Goal: Task Accomplishment & Management: Manage account settings

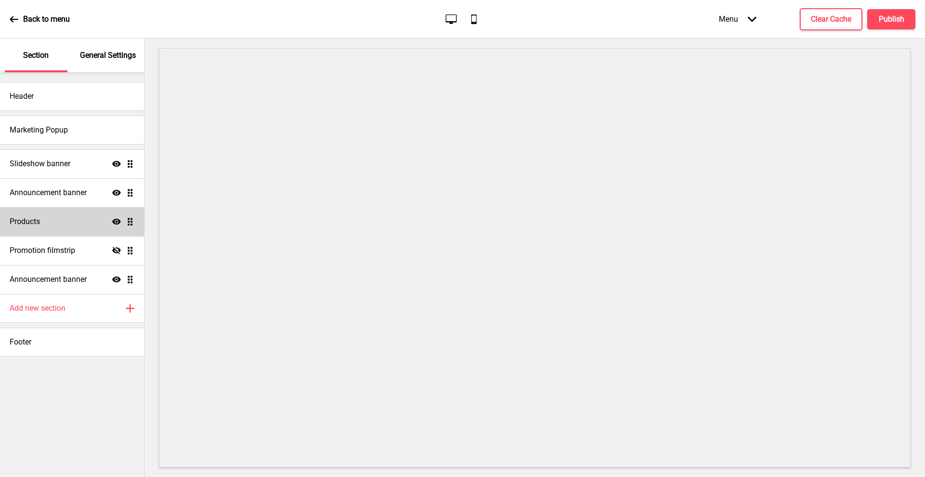
click at [85, 222] on div "Products Show Drag" at bounding box center [72, 221] width 144 height 29
select select "side"
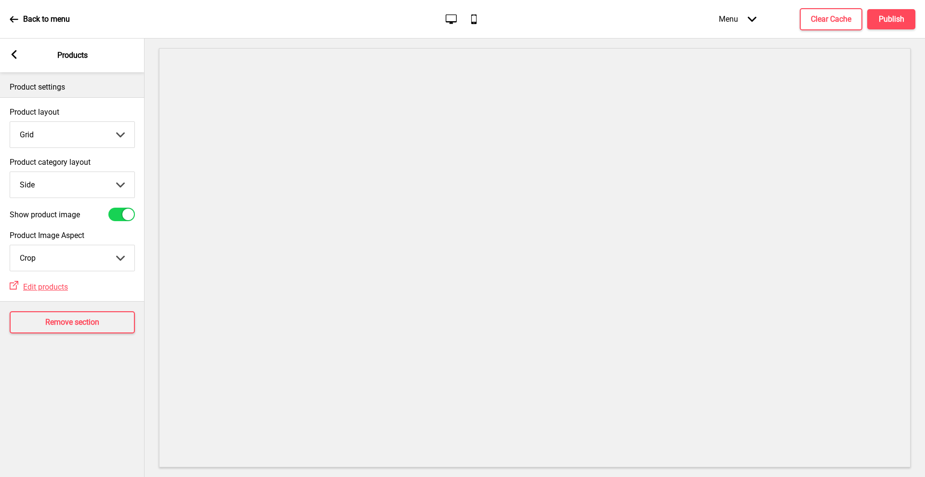
click at [15, 54] on rect at bounding box center [14, 54] width 9 height 9
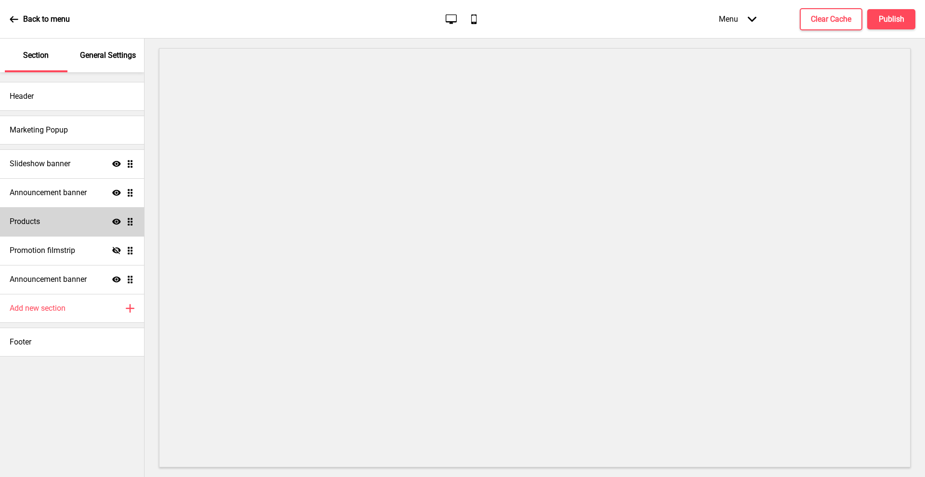
click at [102, 215] on div "Products Show Drag" at bounding box center [72, 221] width 144 height 29
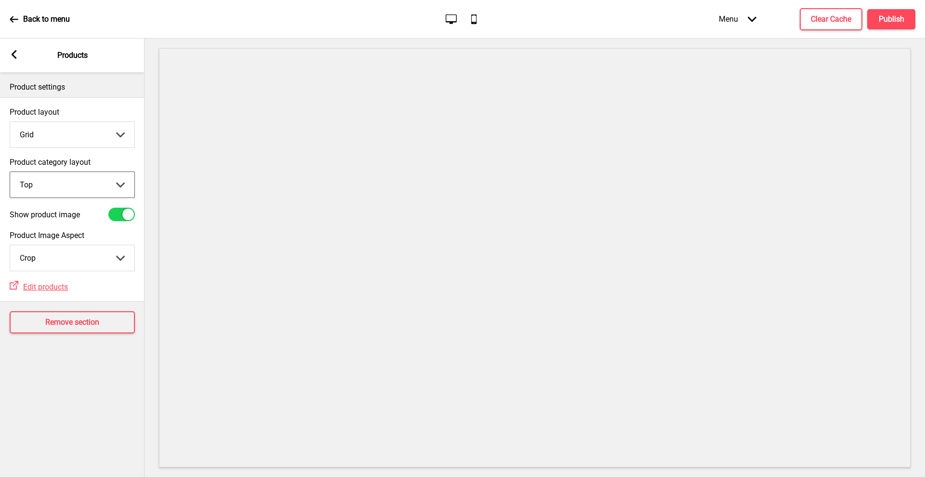
select select "side"
click at [17, 50] on icon "Arrow left" at bounding box center [14, 54] width 9 height 9
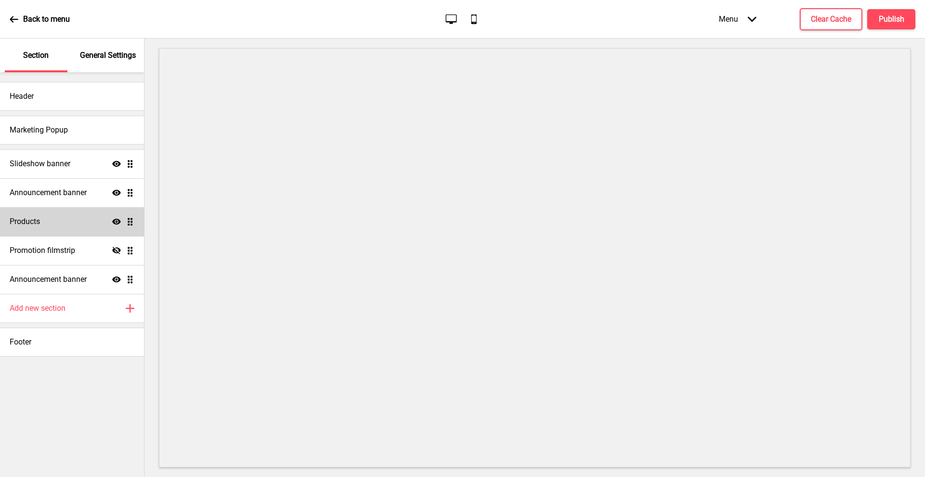
click at [52, 224] on div "Products Show Drag" at bounding box center [72, 221] width 144 height 29
select select "side"
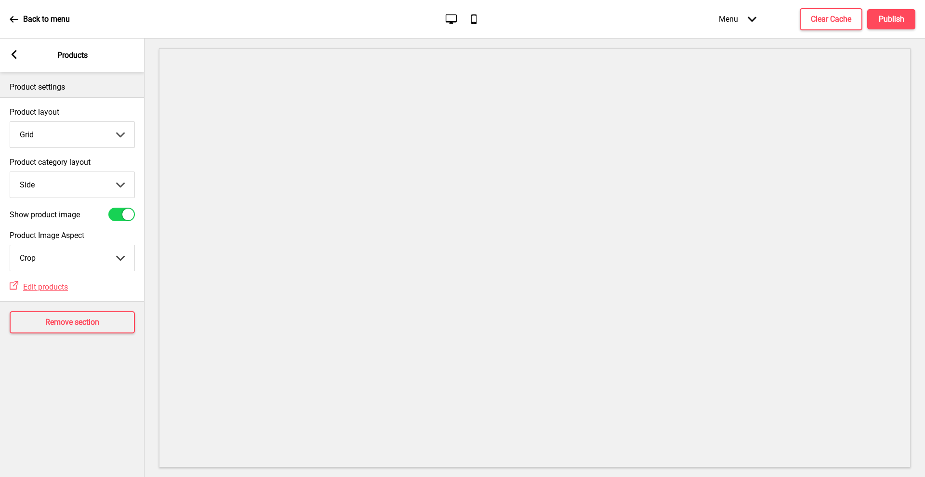
click at [743, 30] on div "Menu Arrow down" at bounding box center [737, 19] width 57 height 28
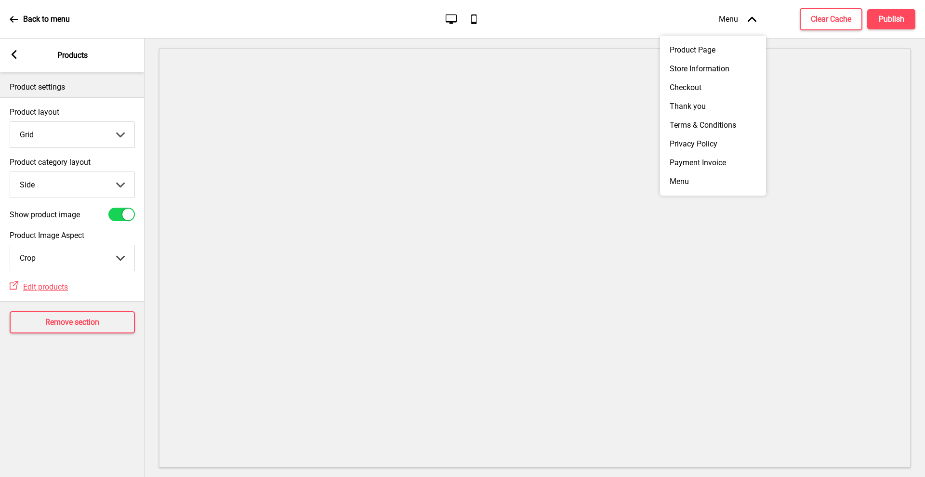
click at [602, 47] on div at bounding box center [534, 258] width 780 height 438
